Goal: Task Accomplishment & Management: Complete application form

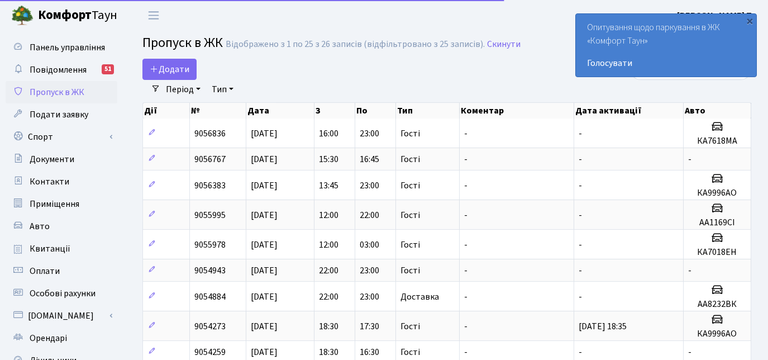
select select "25"
click at [159, 65] on span "Додати" at bounding box center [170, 69] width 40 height 12
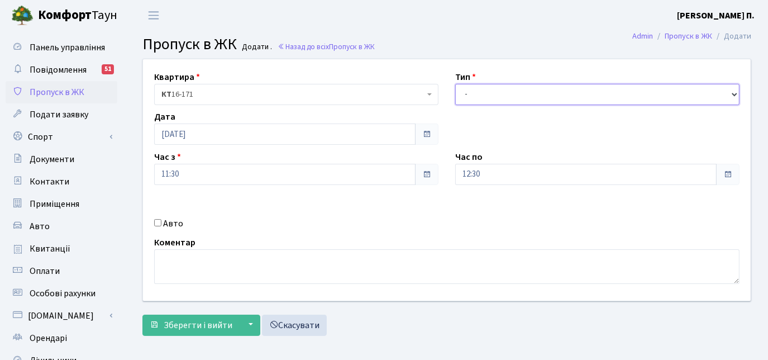
click at [465, 91] on select "- Доставка Таксі Гості Сервіс" at bounding box center [597, 94] width 284 height 21
select select "3"
click at [455, 84] on select "- Доставка Таксі Гості Сервіс" at bounding box center [597, 94] width 284 height 21
drag, startPoint x: 158, startPoint y: 219, endPoint x: 186, endPoint y: 218, distance: 28.5
click at [161, 219] on input "Авто" at bounding box center [157, 222] width 7 height 7
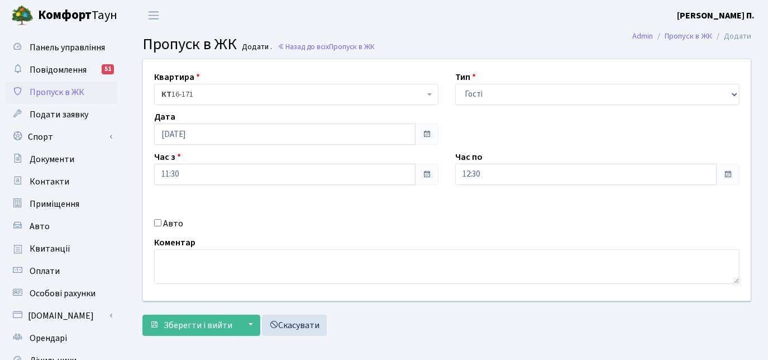
checkbox input "true"
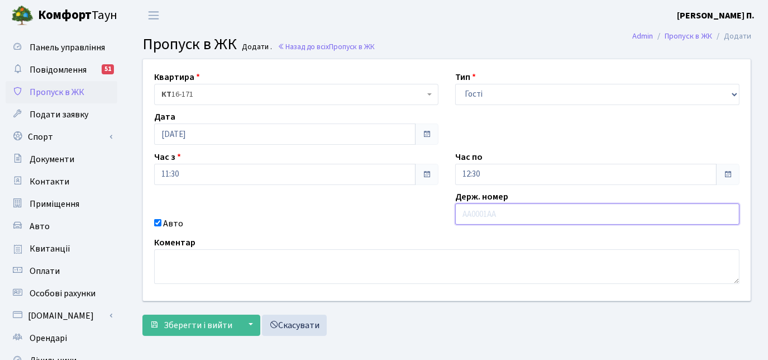
paste input "Ка1169сI"
type input "Ка1169сI"
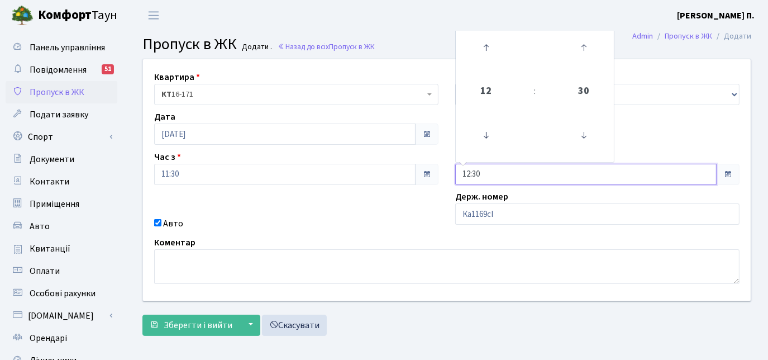
click at [486, 167] on input "12:30" at bounding box center [585, 174] width 261 height 21
click at [478, 52] on icon at bounding box center [486, 47] width 30 height 30
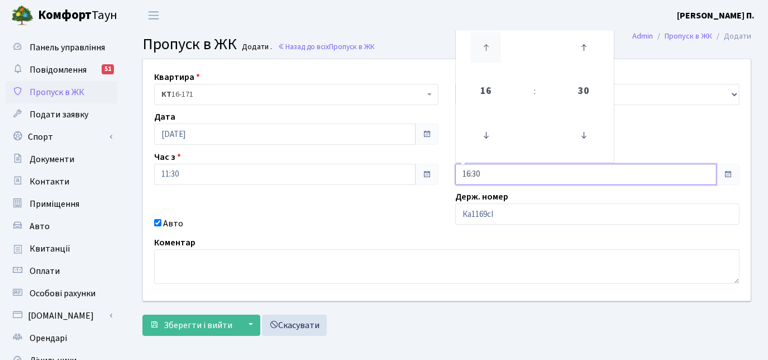
click at [478, 52] on icon at bounding box center [486, 47] width 30 height 30
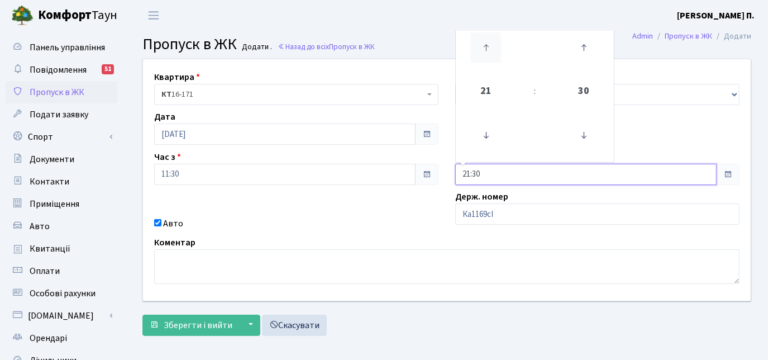
click at [478, 52] on icon at bounding box center [486, 47] width 30 height 30
type input "23:30"
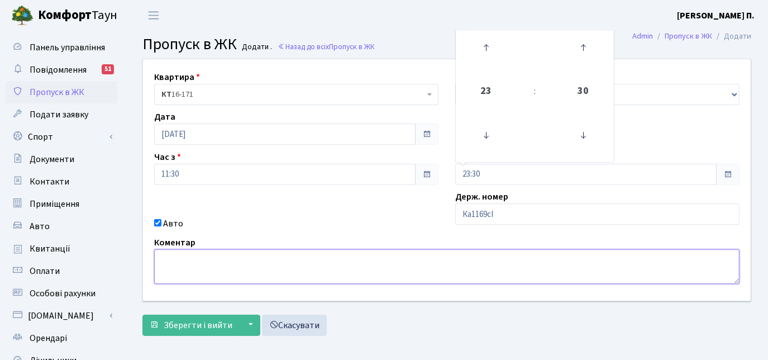
drag, startPoint x: 340, startPoint y: 283, endPoint x: 312, endPoint y: 287, distance: 27.7
click at [319, 286] on div "Квартира <b>КТ</b>&nbsp;&nbsp;&nbsp;&nbsp;16-171 КТ 16-171 Тип - Доставка Таксі…" at bounding box center [447, 179] width 625 height 241
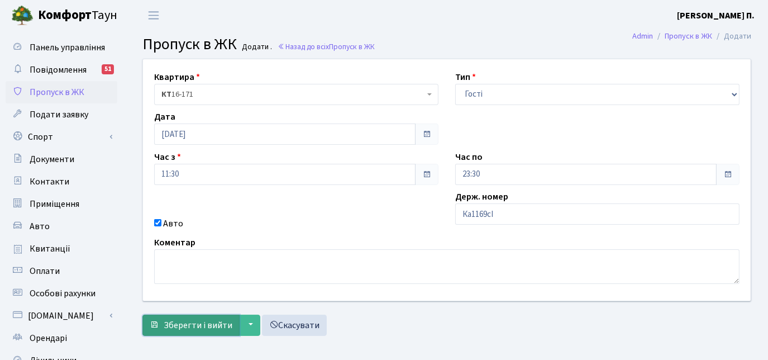
click at [213, 323] on span "Зберегти і вийти" at bounding box center [198, 325] width 69 height 12
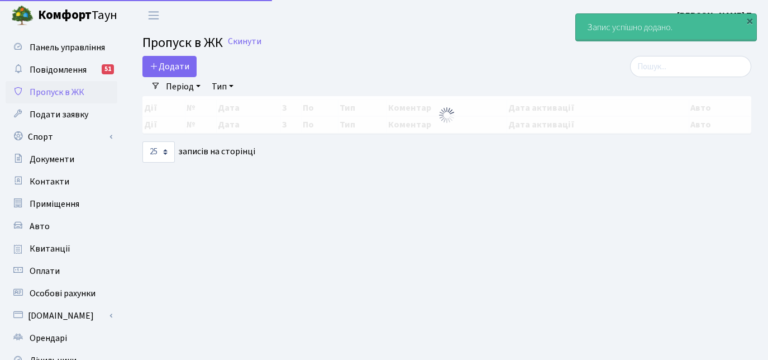
select select "25"
